Goal: Transaction & Acquisition: Purchase product/service

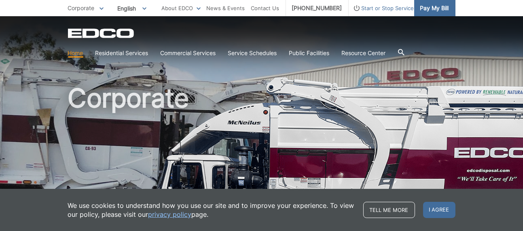
click at [436, 5] on span "Pay My Bill" at bounding box center [435, 8] width 29 height 9
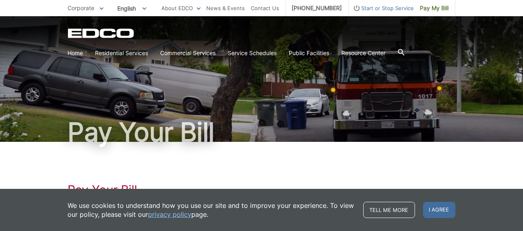
scroll to position [90, 0]
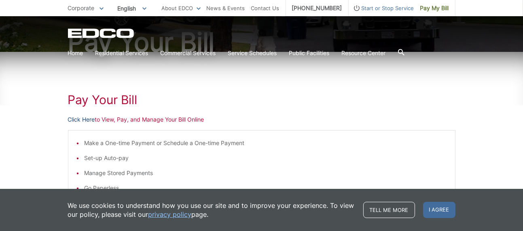
click at [82, 120] on link "Click Here" at bounding box center [81, 119] width 27 height 9
